Goal: Transaction & Acquisition: Purchase product/service

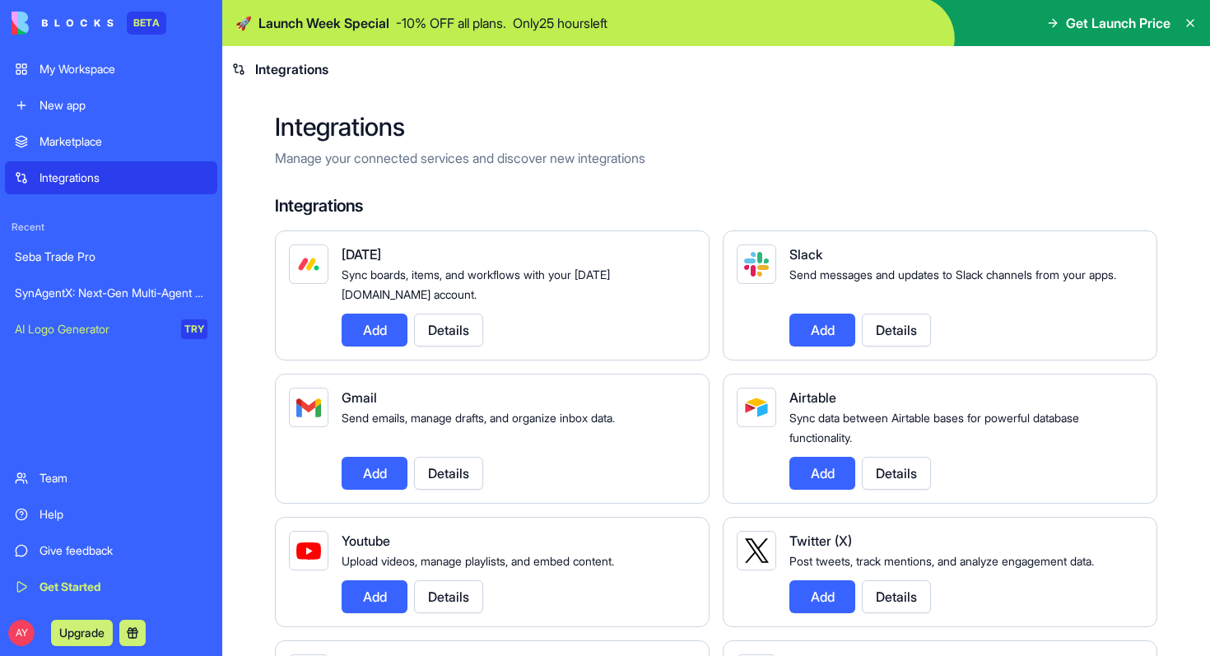
click at [87, 145] on div "Marketplace" at bounding box center [124, 141] width 168 height 16
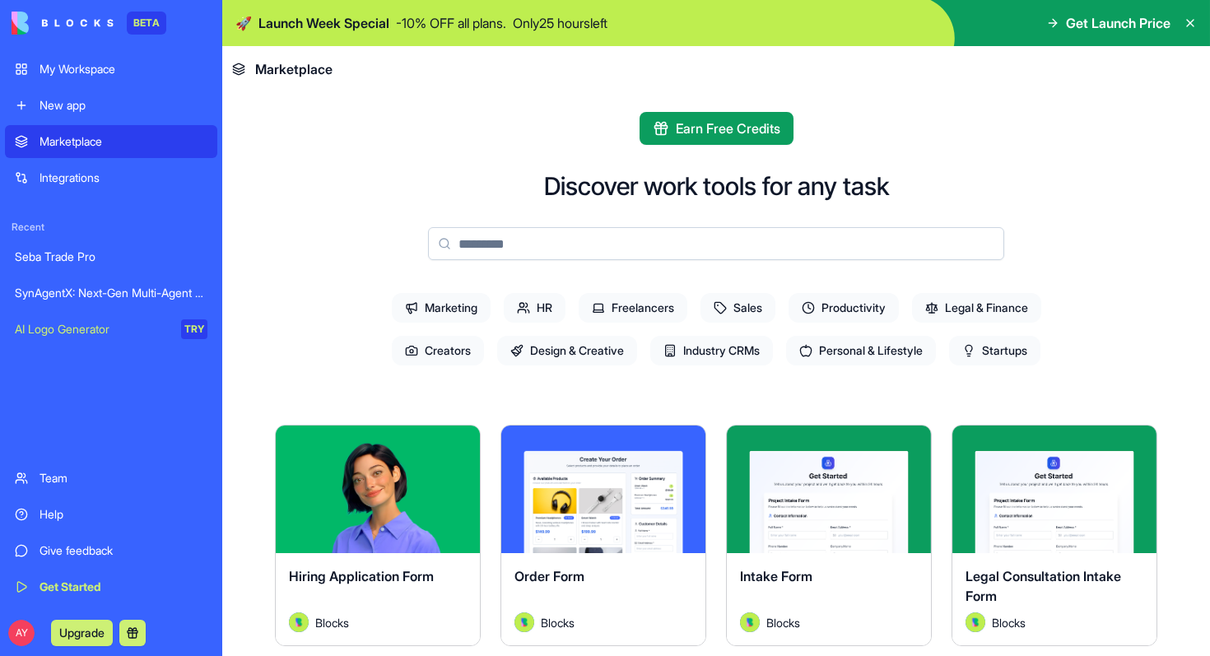
click at [95, 77] on div "My Workspace" at bounding box center [124, 69] width 168 height 16
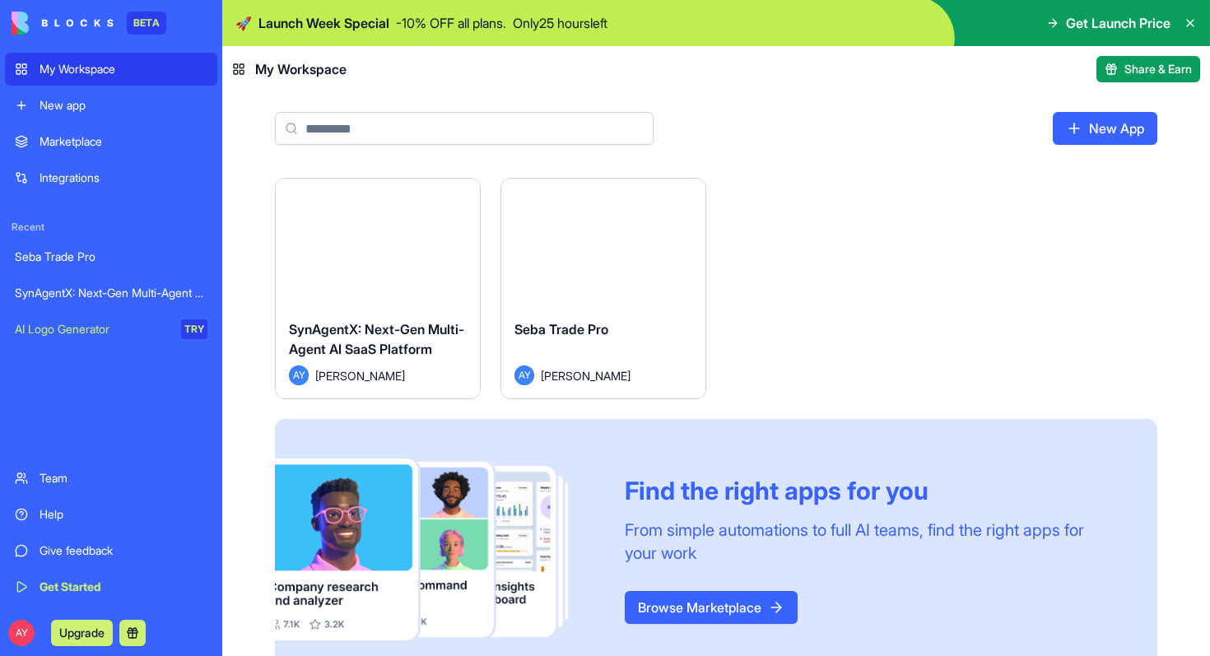
click at [77, 23] on img at bounding box center [63, 23] width 102 height 23
click at [1077, 24] on span "Get Launch Price" at bounding box center [1118, 23] width 105 height 20
click at [1136, 26] on span "Get Launch Price" at bounding box center [1118, 23] width 105 height 20
click at [1066, 25] on span "Get Launch Price" at bounding box center [1118, 23] width 105 height 20
click at [547, 22] on p "Only 25 hours left" at bounding box center [560, 23] width 95 height 20
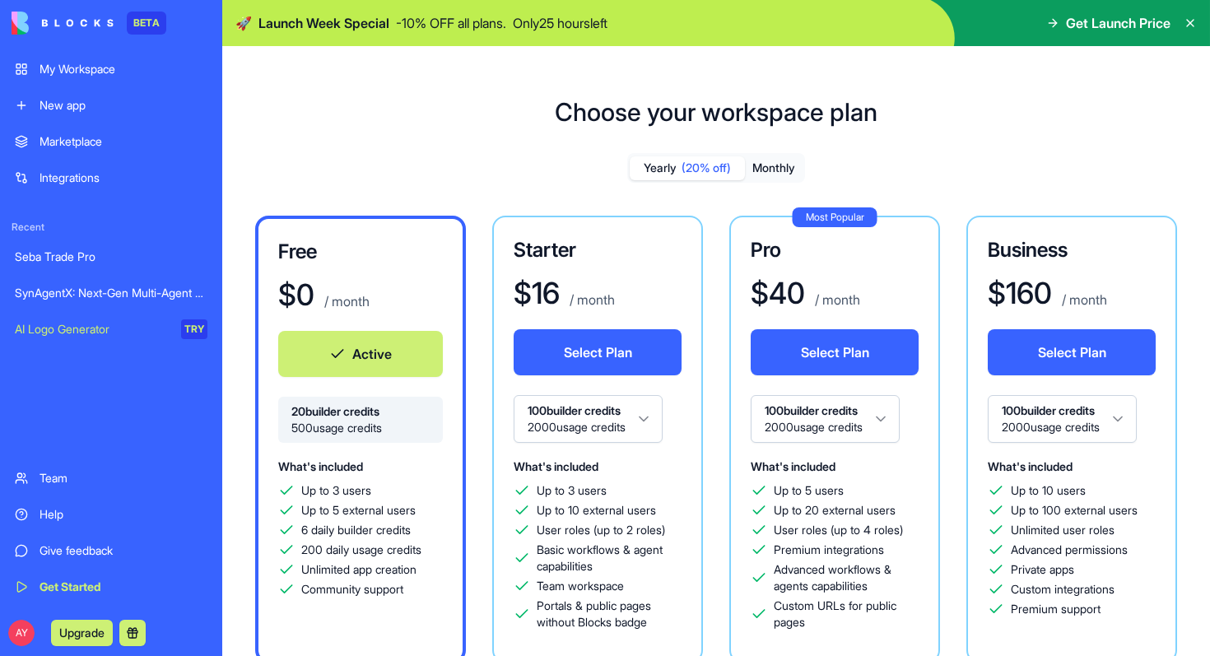
click at [781, 169] on button "Monthly" at bounding box center [774, 168] width 58 height 24
click at [780, 169] on button "Monthly" at bounding box center [774, 168] width 58 height 24
click at [711, 171] on span "(20% off)" at bounding box center [706, 168] width 49 height 16
click at [770, 167] on button "Monthly" at bounding box center [774, 168] width 58 height 24
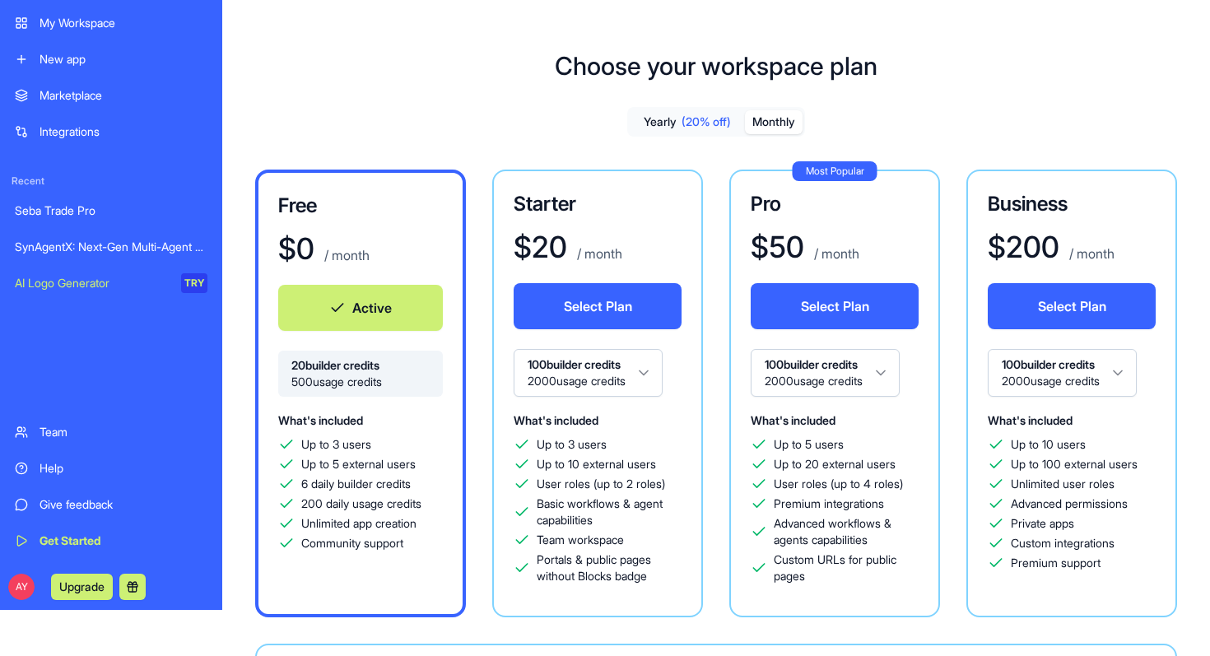
click at [137, 586] on button at bounding box center [132, 587] width 26 height 26
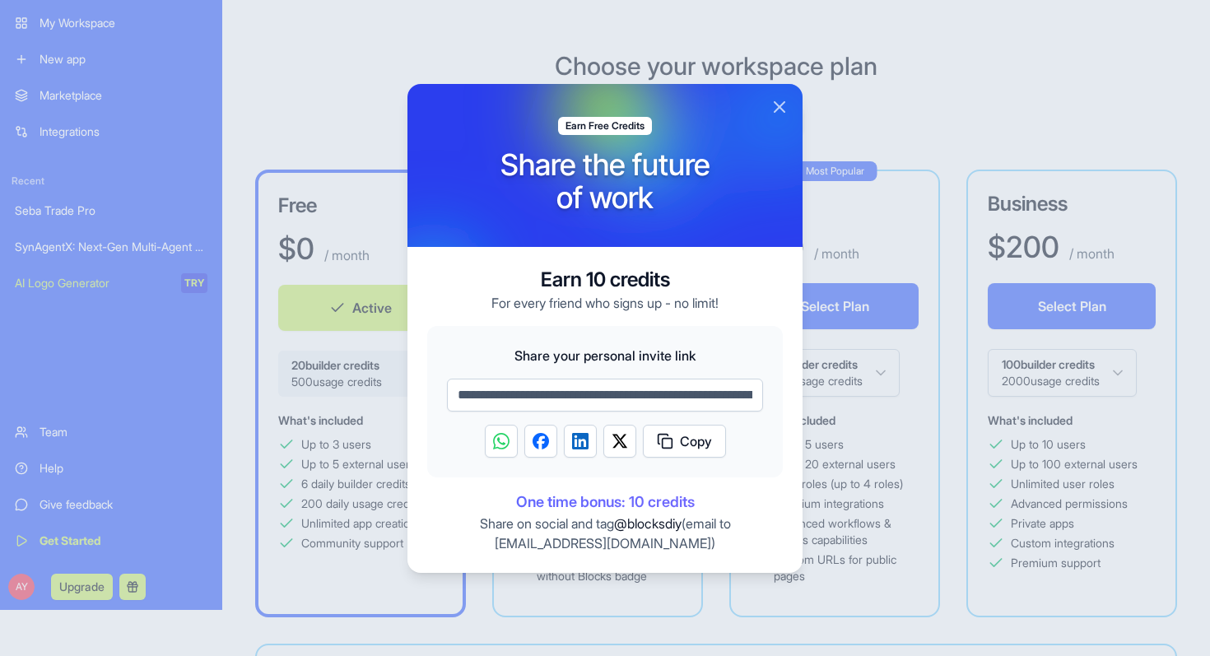
click at [779, 111] on button "Close" at bounding box center [780, 107] width 20 height 20
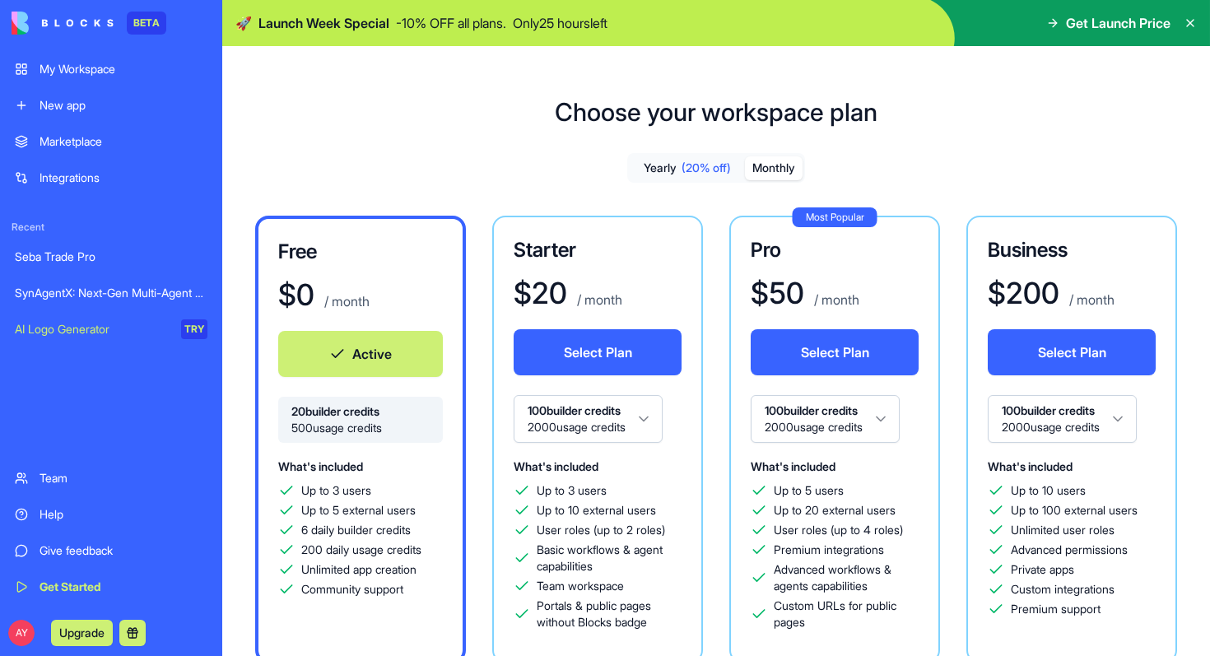
click at [91, 67] on div "My Workspace" at bounding box center [124, 69] width 168 height 16
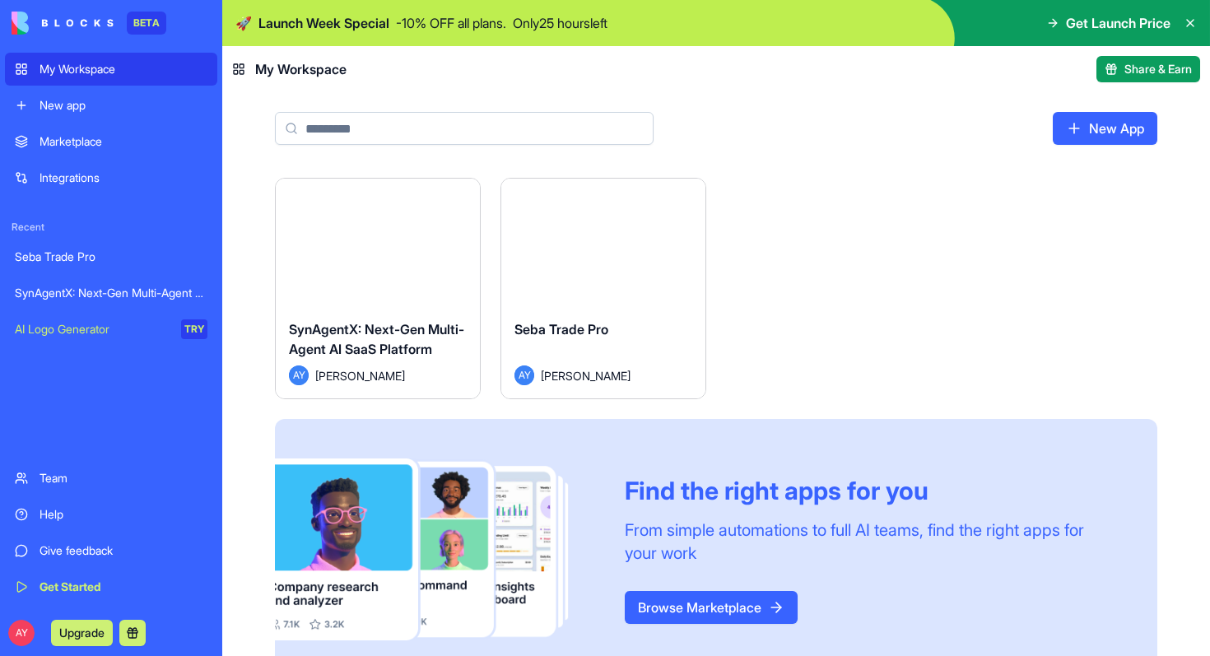
click at [563, 296] on div "Launch" at bounding box center [603, 243] width 204 height 128
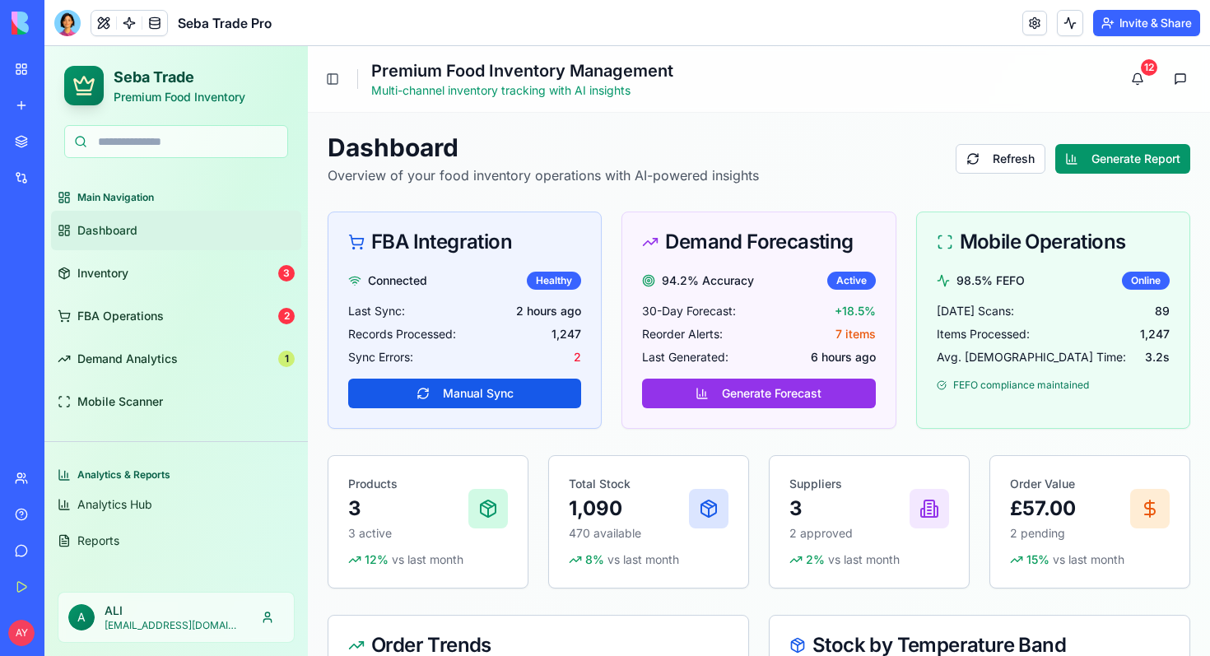
click at [563, 296] on div "Connected Healthy Last Sync: 2 hours ago Records Processed: 1,247 Sync Errors: …" at bounding box center [464, 350] width 272 height 156
